Goal: Navigation & Orientation: Find specific page/section

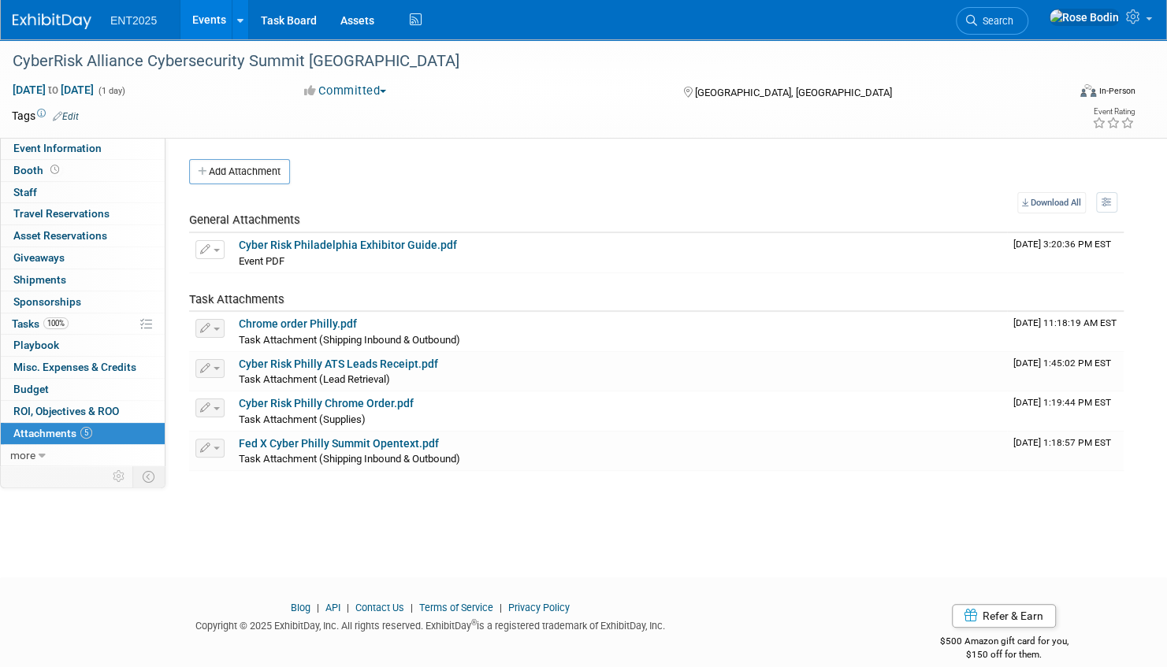
click at [210, 20] on link "Events" at bounding box center [209, 19] width 58 height 39
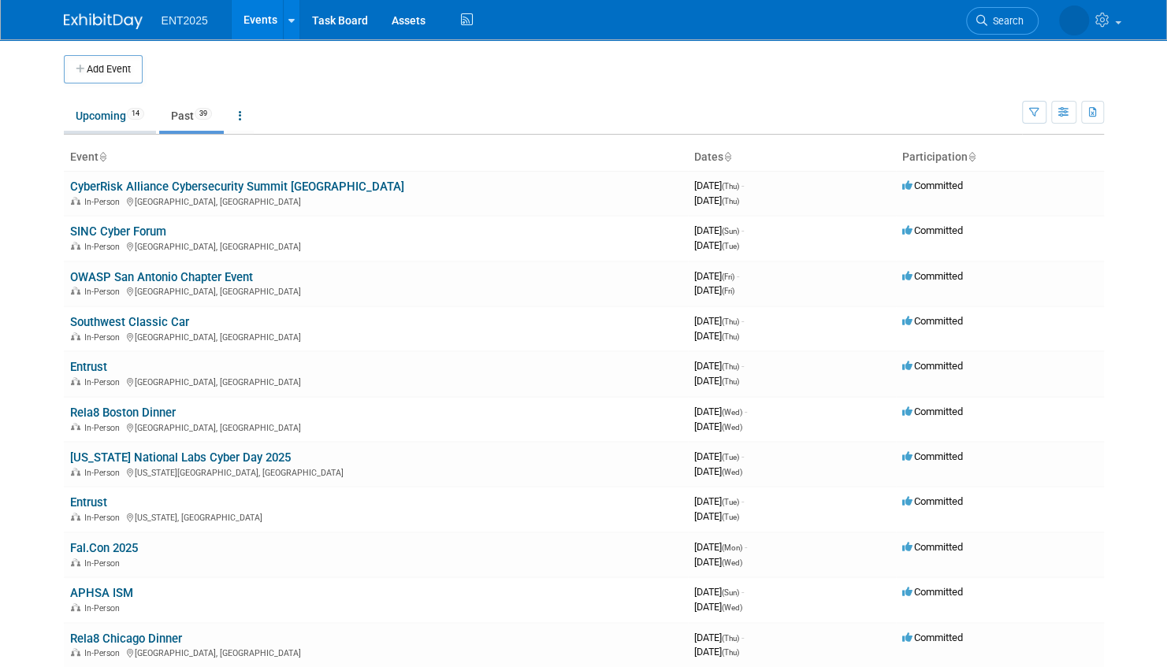
click at [117, 117] on link "Upcoming 14" at bounding box center [110, 116] width 92 height 30
